Goal: Transaction & Acquisition: Purchase product/service

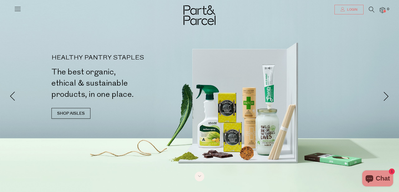
click at [336, 9] on span "Login" at bounding box center [352, 9] width 12 height 5
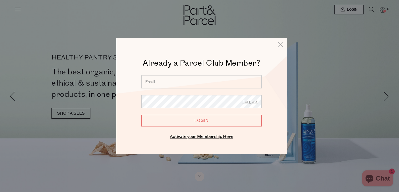
type input "amandahazellplum@gmail.com"
click at [202, 121] on input "Login" at bounding box center [202, 121] width 120 height 12
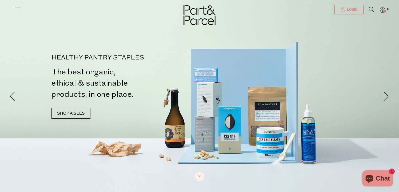
click at [341, 11] on icon at bounding box center [343, 9] width 4 height 4
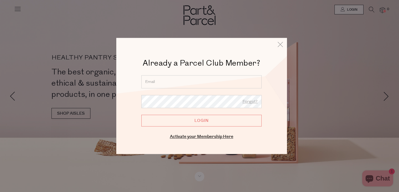
type input "amandahazellplum@gmail.com"
click at [201, 120] on input "Login" at bounding box center [202, 121] width 120 height 12
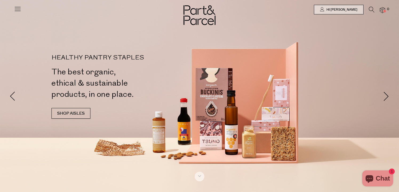
click at [18, 11] on icon at bounding box center [17, 8] width 7 height 7
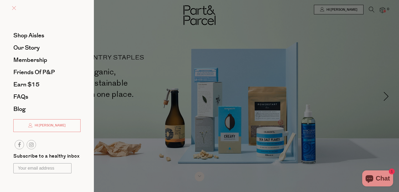
click at [16, 8] on span at bounding box center [14, 8] width 4 height 4
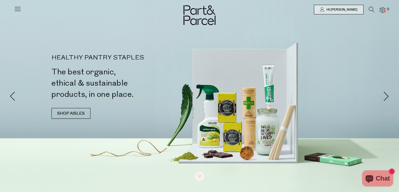
click at [373, 9] on icon at bounding box center [372, 10] width 6 height 6
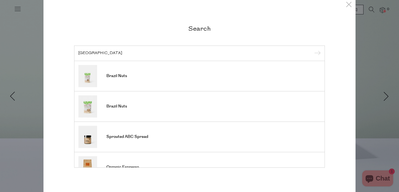
type input "Brazil"
drag, startPoint x: 372, startPoint y: 9, endPoint x: 128, endPoint y: 76, distance: 253.7
click at [128, 76] on link "Brazil Nuts" at bounding box center [199, 76] width 242 height 22
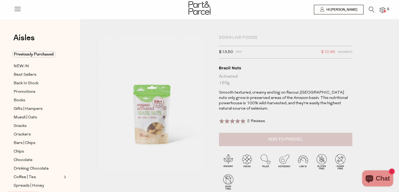
click at [281, 138] on span "Add to Parcel" at bounding box center [285, 139] width 35 height 6
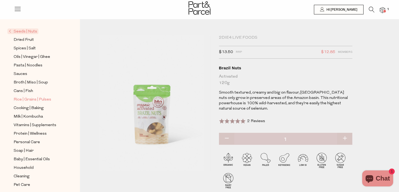
scroll to position [168, 0]
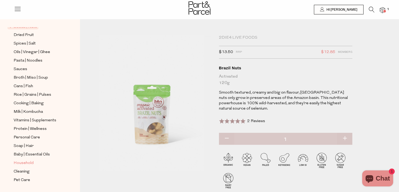
click at [28, 164] on span "Household" at bounding box center [24, 163] width 20 height 6
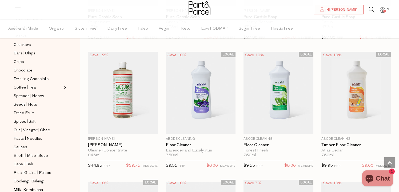
scroll to position [672, 0]
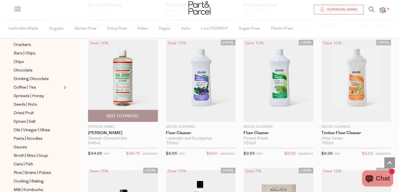
click at [119, 78] on img at bounding box center [123, 81] width 70 height 83
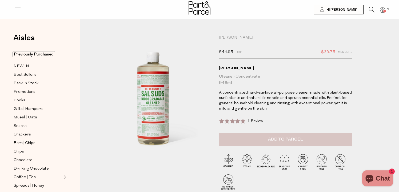
click at [287, 138] on span "Add to Parcel" at bounding box center [285, 139] width 35 height 6
click at [371, 10] on icon at bounding box center [372, 10] width 6 height 6
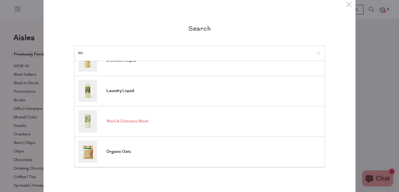
scroll to position [136, 0]
type input "kin"
click at [86, 91] on img at bounding box center [87, 92] width 19 height 22
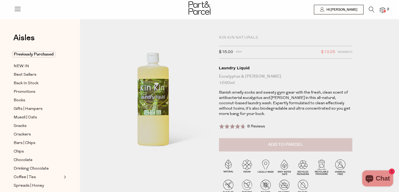
click at [286, 146] on span "Add to Parcel" at bounding box center [285, 145] width 35 height 6
click at [382, 10] on img at bounding box center [382, 10] width 5 height 6
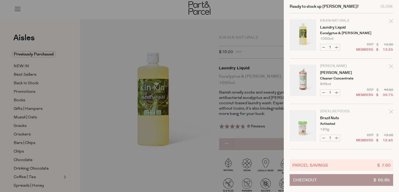
click at [191, 33] on div at bounding box center [199, 96] width 399 height 192
